Goal: Task Accomplishment & Management: Manage account settings

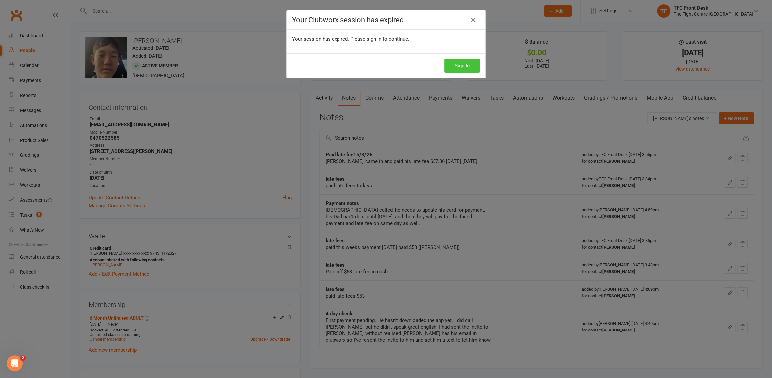
click at [443, 64] on div "Sign In" at bounding box center [386, 65] width 199 height 25
click at [461, 64] on button "Sign In" at bounding box center [462, 66] width 36 height 14
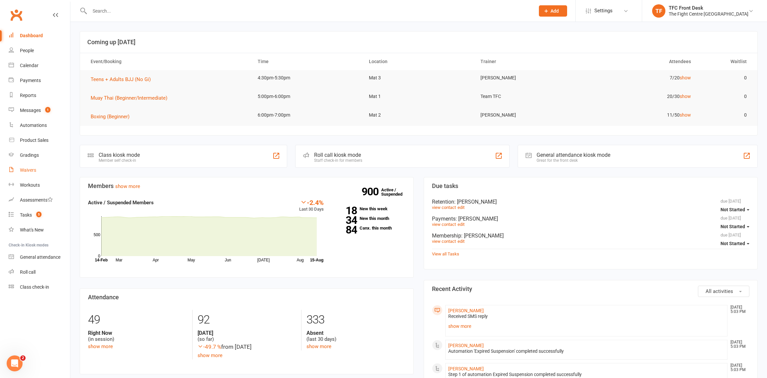
click at [28, 167] on div "Waivers" at bounding box center [28, 169] width 16 height 5
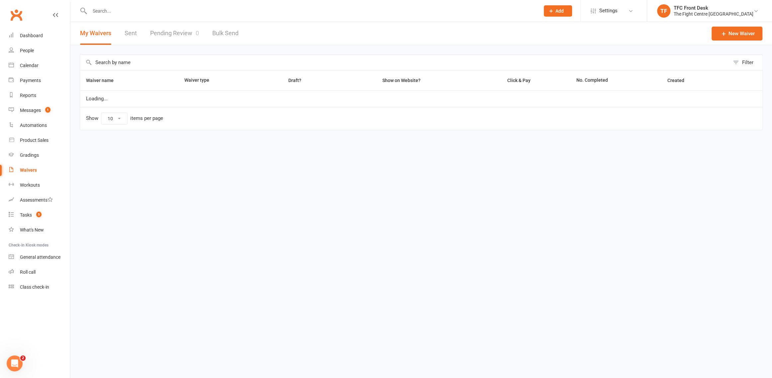
click at [180, 31] on link "Pending Review 0" at bounding box center [174, 33] width 49 height 23
